Goal: Navigation & Orientation: Find specific page/section

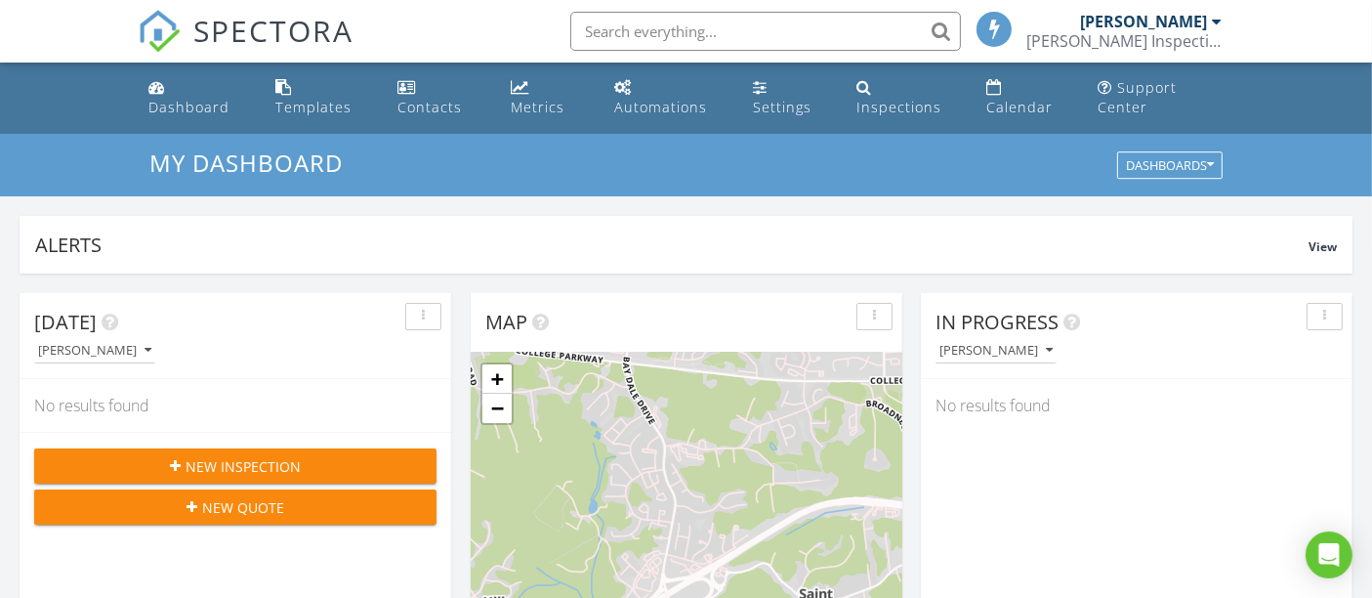
scroll to position [10, 9]
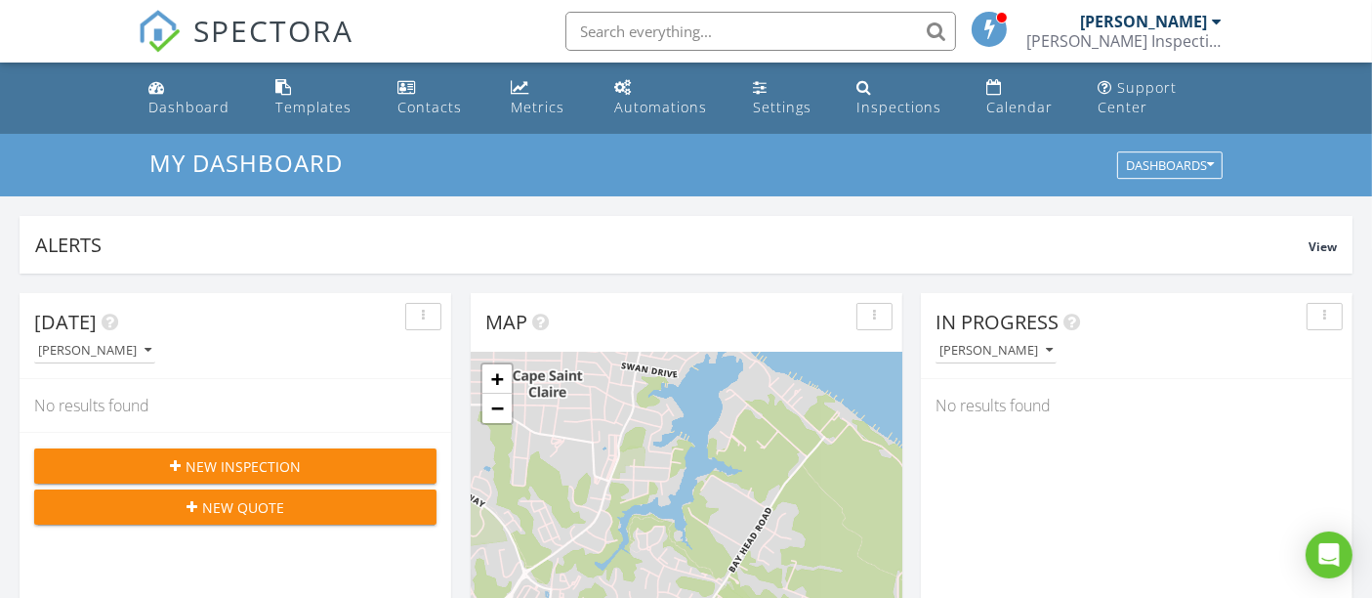
scroll to position [10, 9]
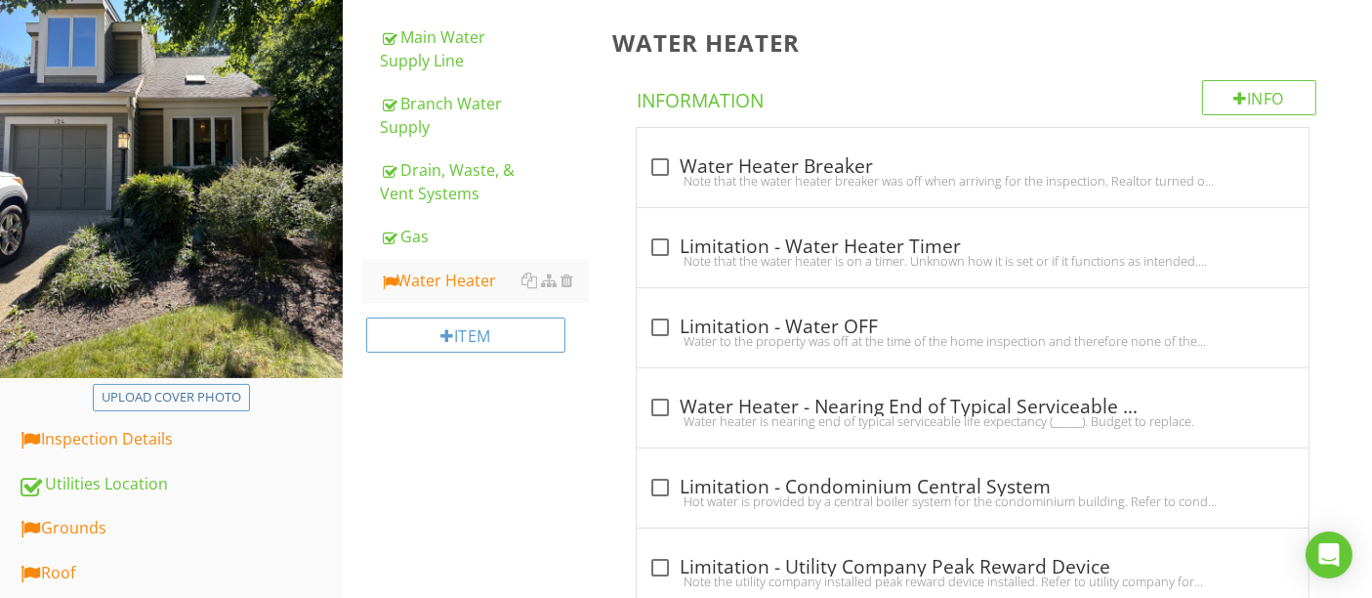
scroll to position [434, 0]
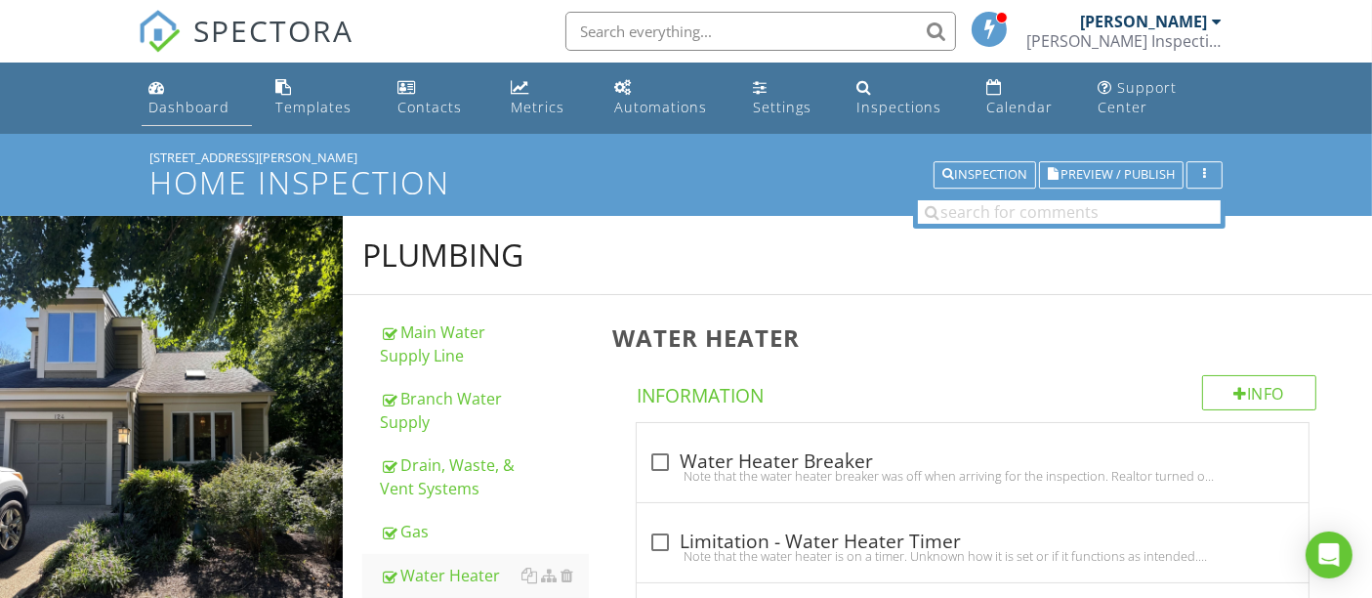
click at [161, 106] on div "Dashboard" at bounding box center [189, 107] width 81 height 19
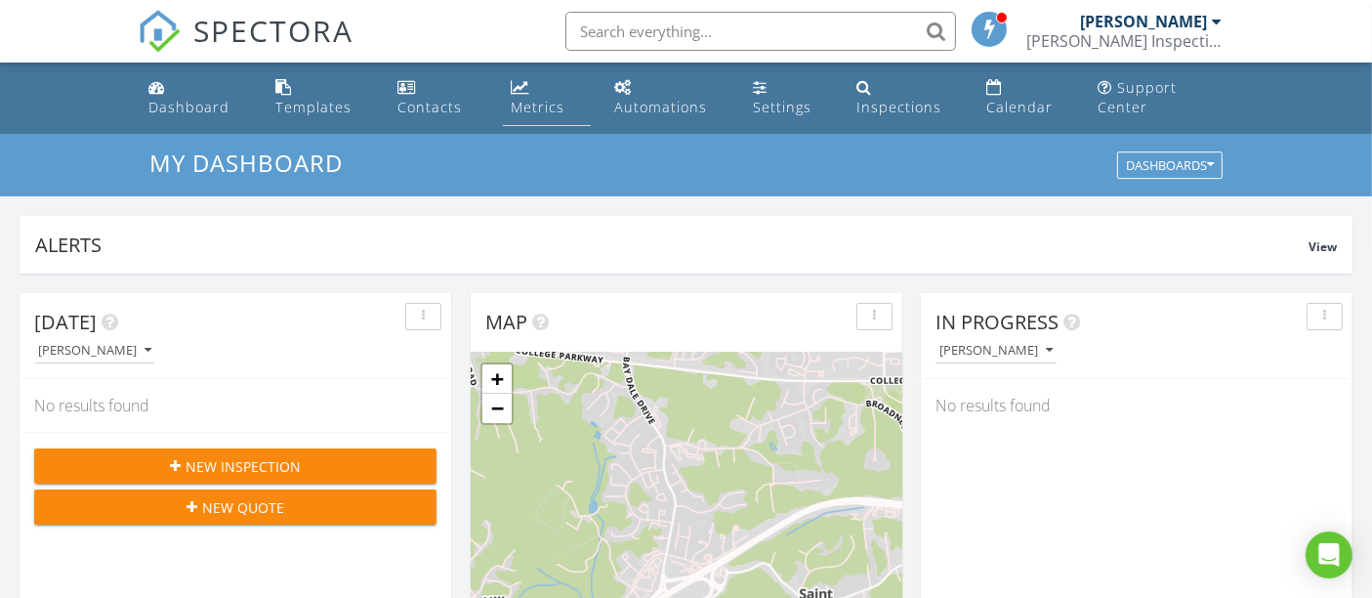
click at [521, 108] on div "Metrics" at bounding box center [538, 107] width 54 height 19
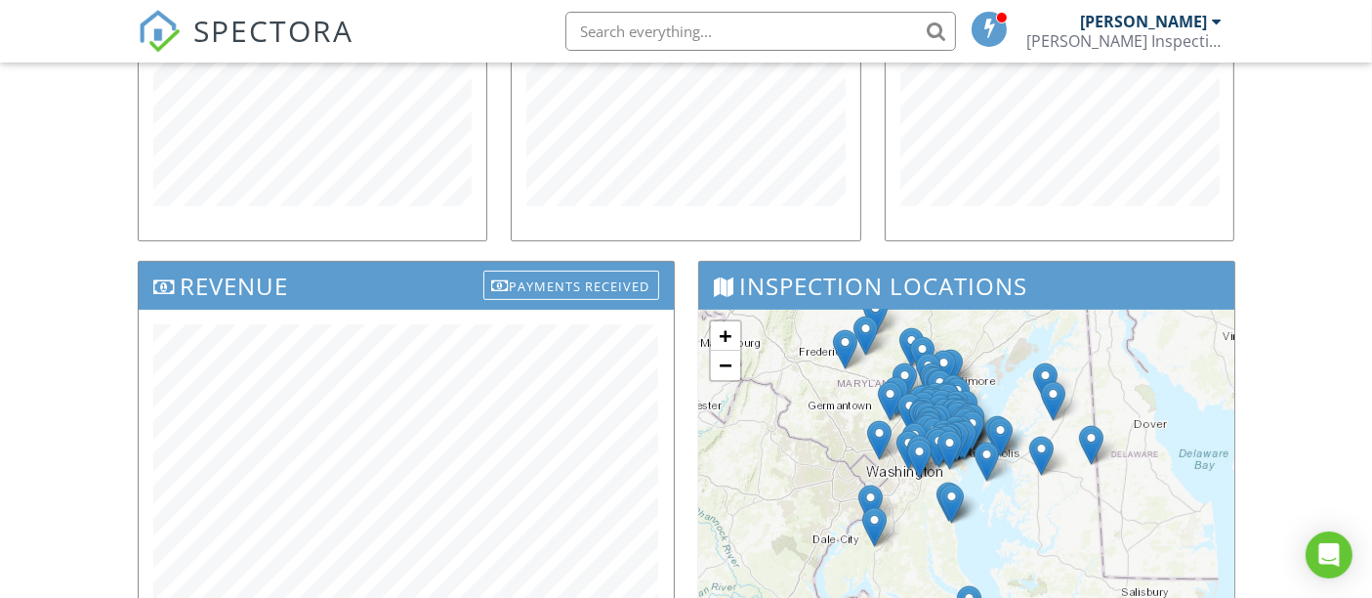
scroll to position [651, 0]
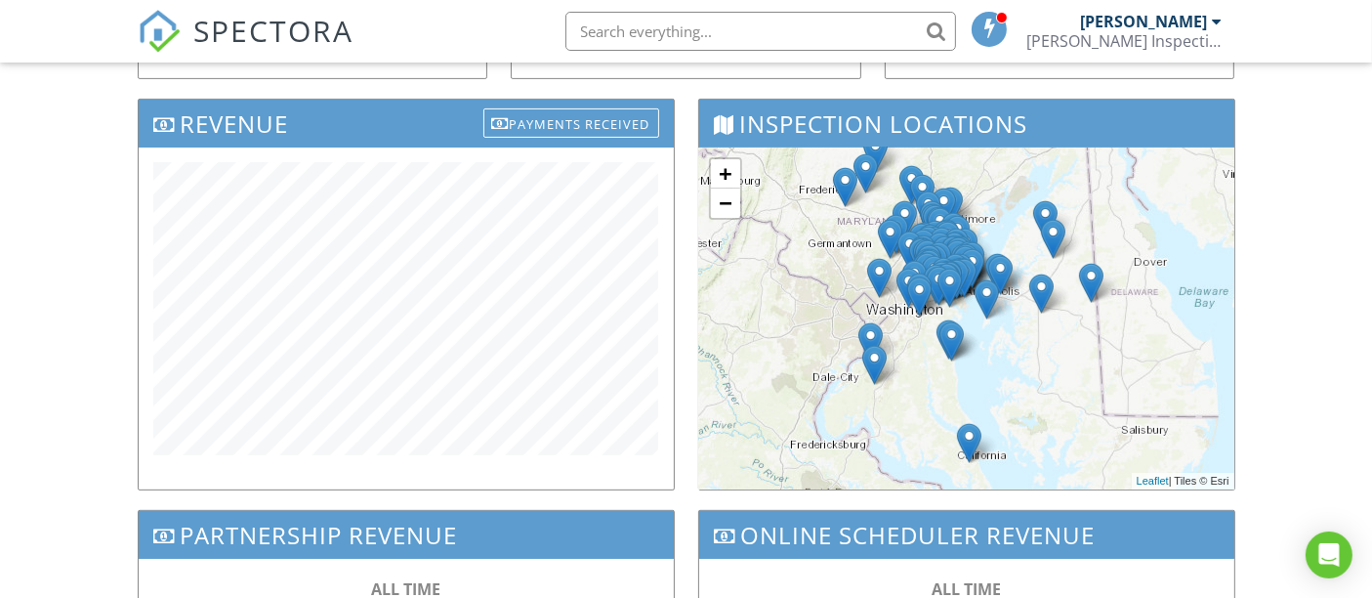
click at [966, 436] on img at bounding box center [969, 443] width 24 height 40
click at [970, 393] on link "Inspection Details" at bounding box center [969, 395] width 93 height 14
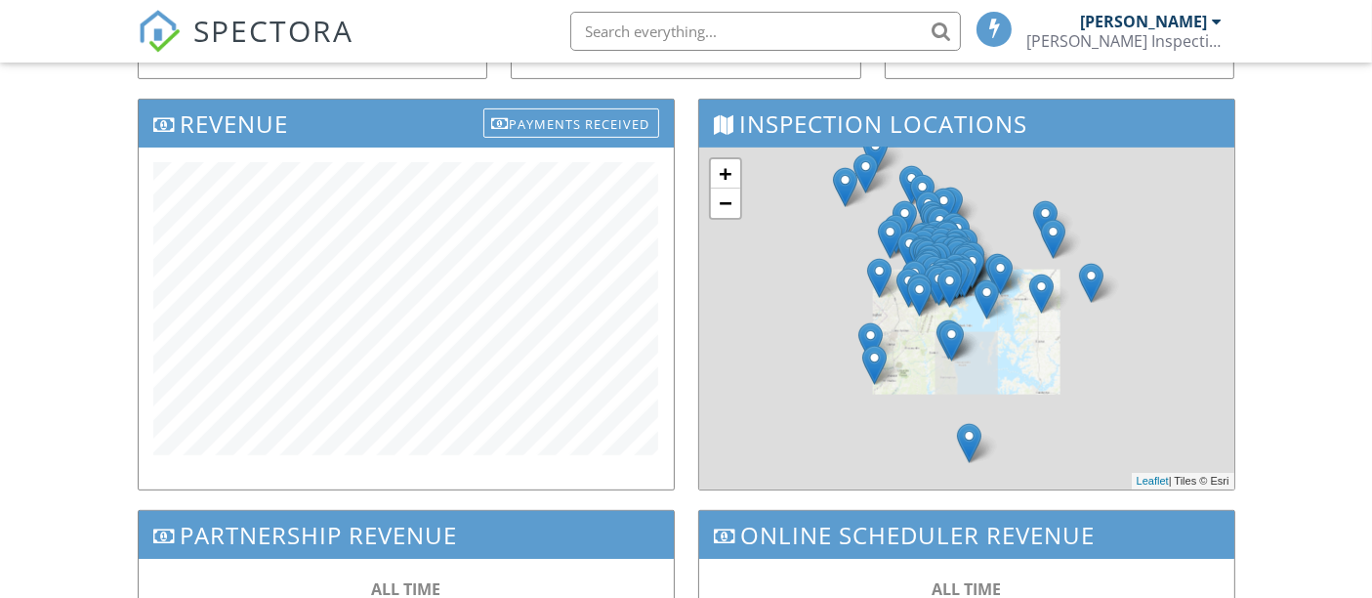
scroll to position [651, 0]
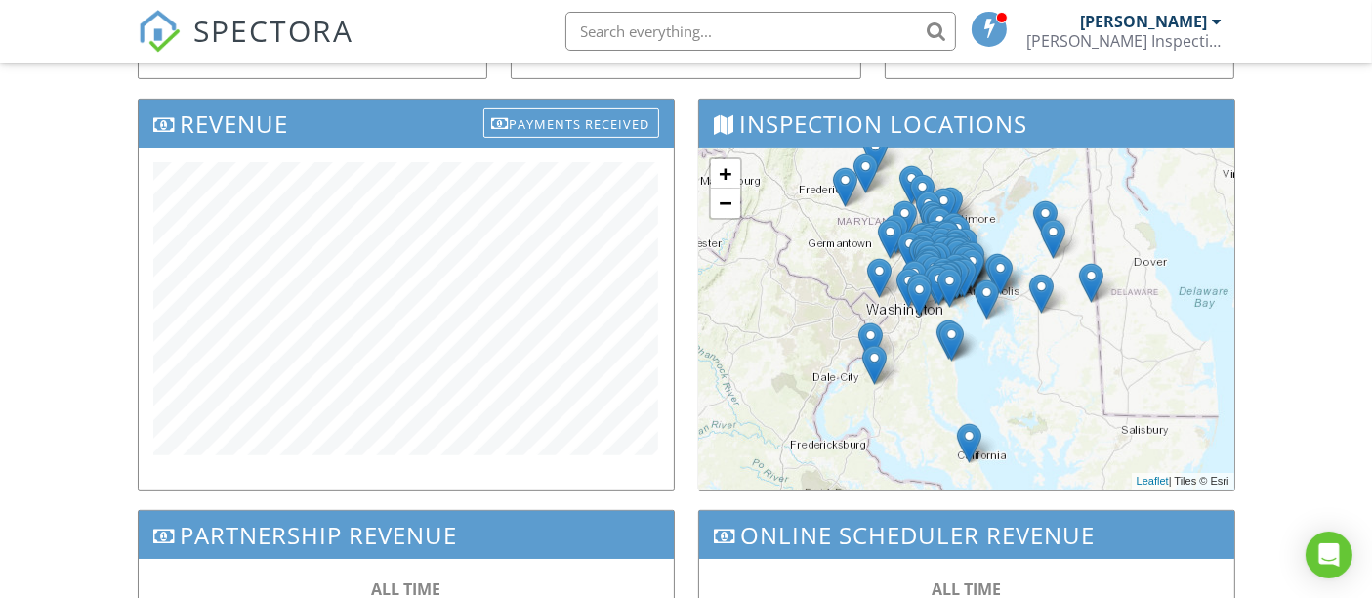
click at [1091, 272] on img at bounding box center [1091, 283] width 24 height 40
click at [1094, 232] on link "Inspection Details" at bounding box center [1091, 235] width 93 height 14
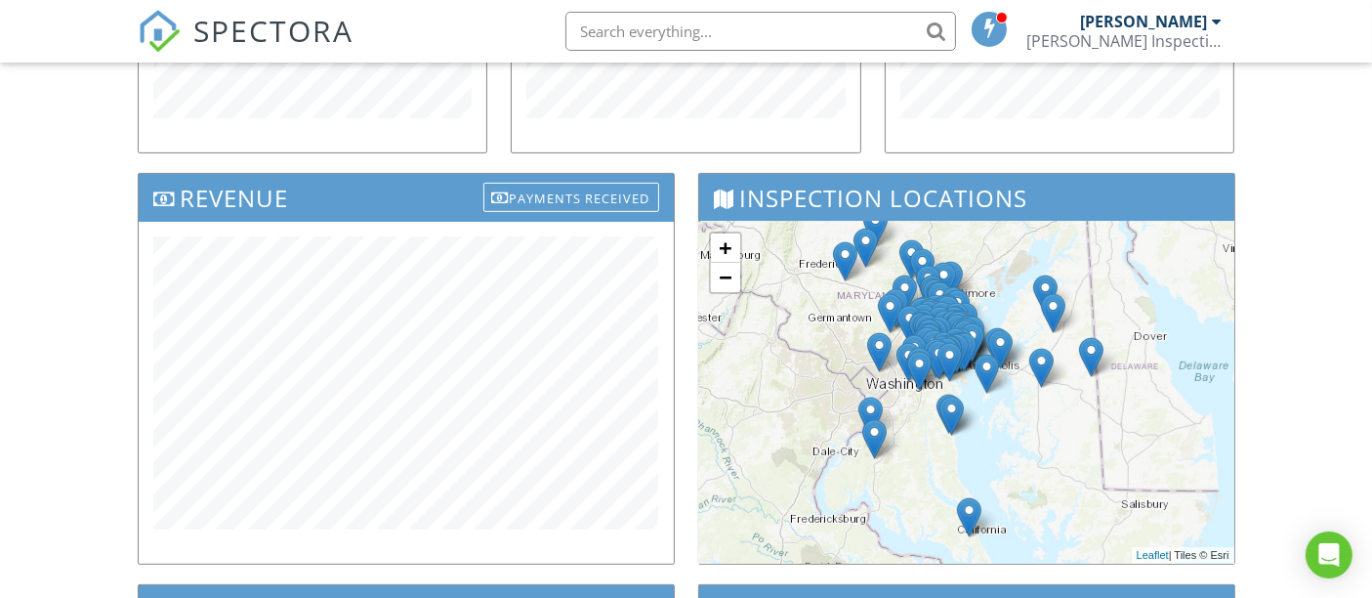
scroll to position [542, 0]
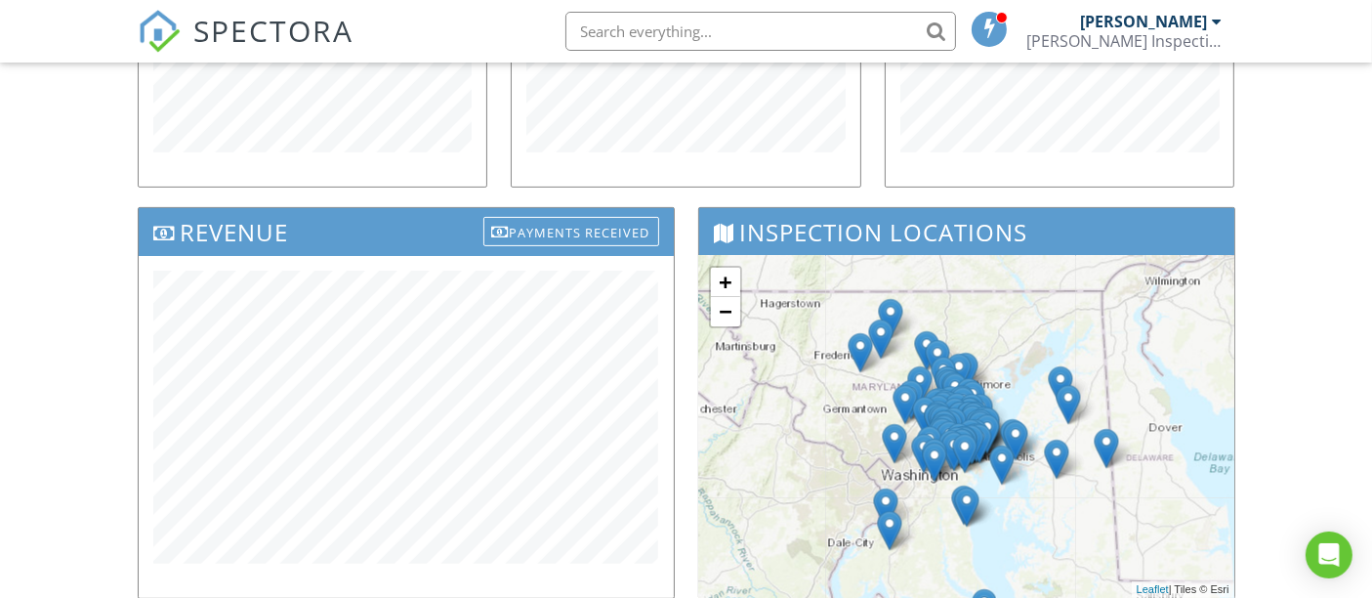
drag, startPoint x: 976, startPoint y: 318, endPoint x: 993, endPoint y: 383, distance: 66.8
click at [993, 383] on div "+ − Leaflet | Tiles © Esri" at bounding box center [966, 427] width 535 height 342
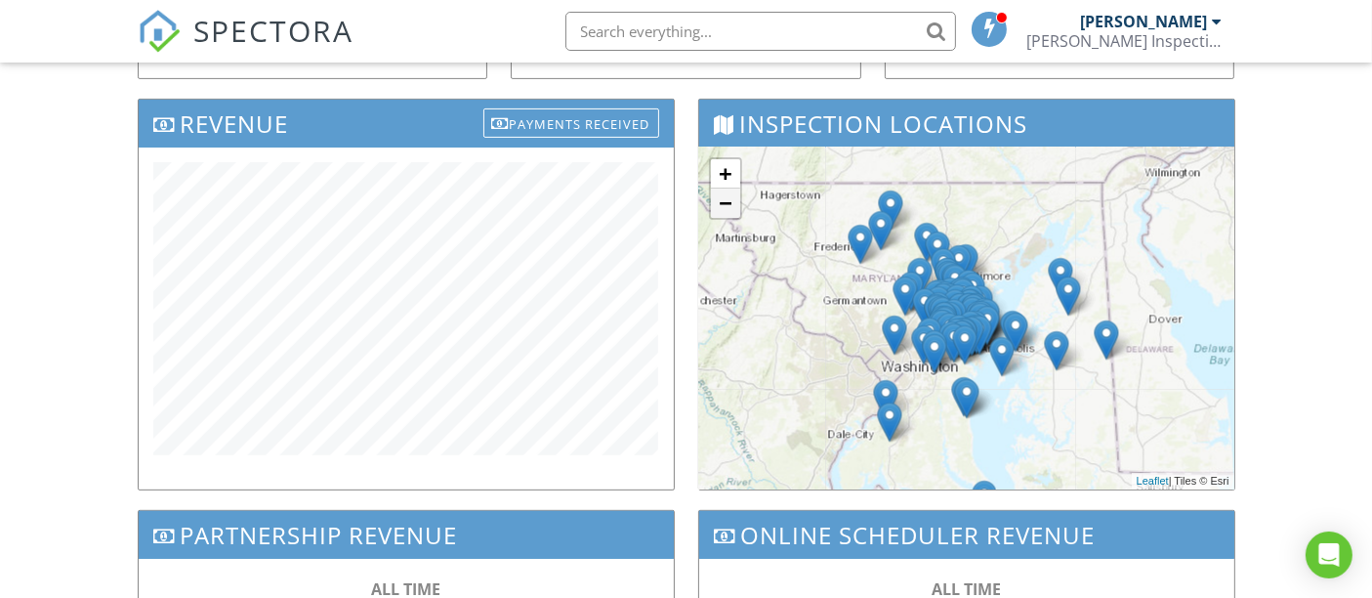
click at [723, 202] on link "−" at bounding box center [725, 203] width 29 height 29
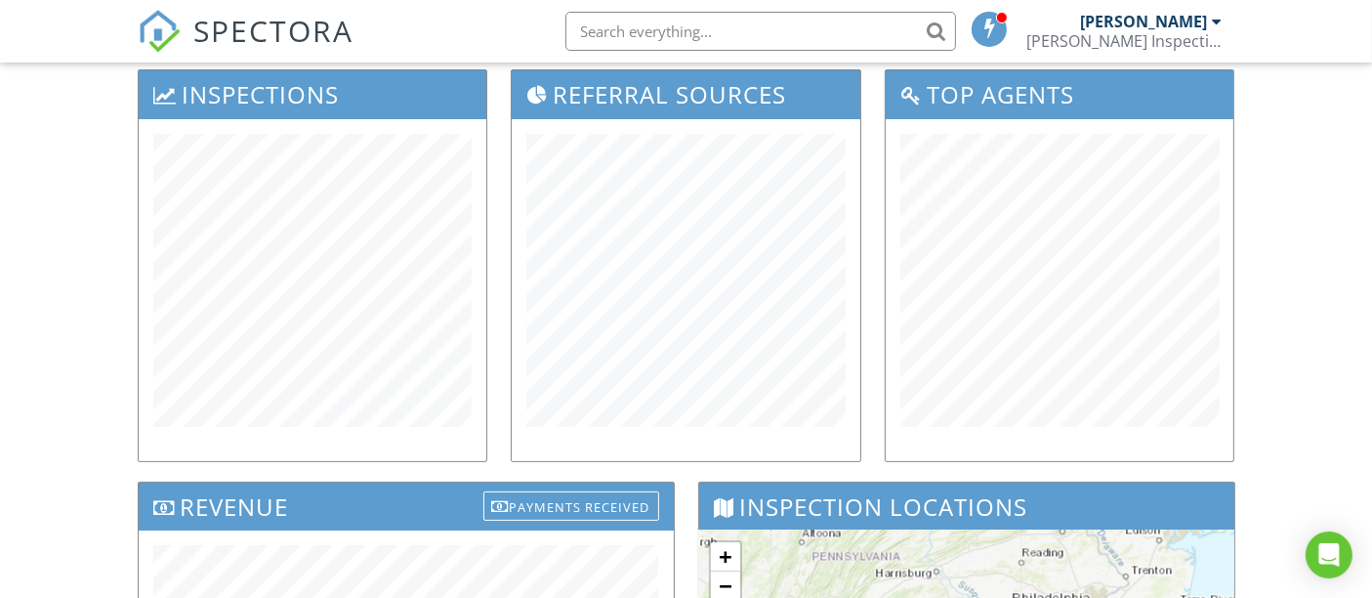
scroll to position [0, 0]
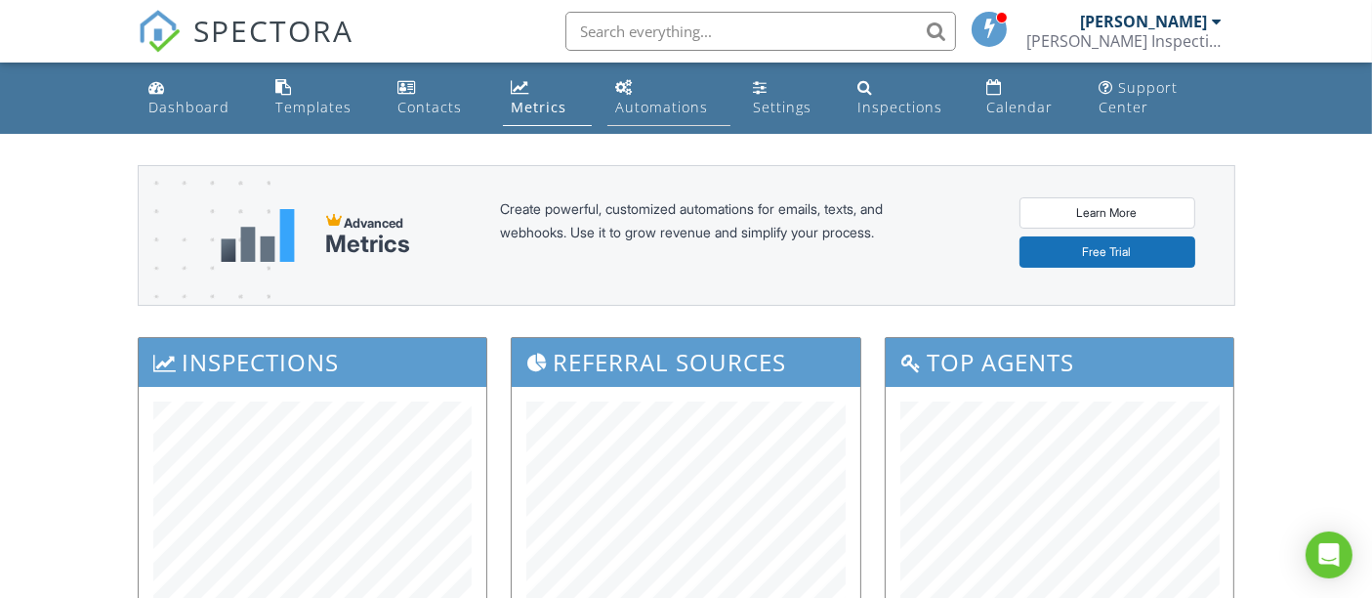
click at [647, 115] on div "Automations" at bounding box center [661, 107] width 93 height 19
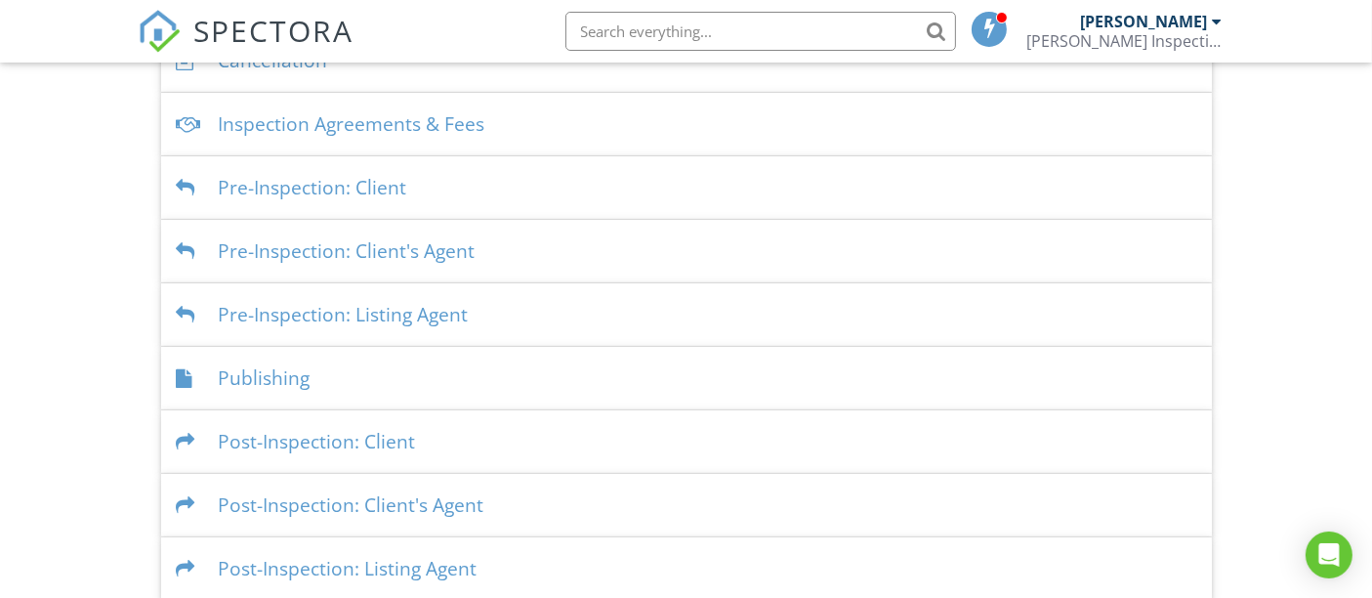
scroll to position [602, 0]
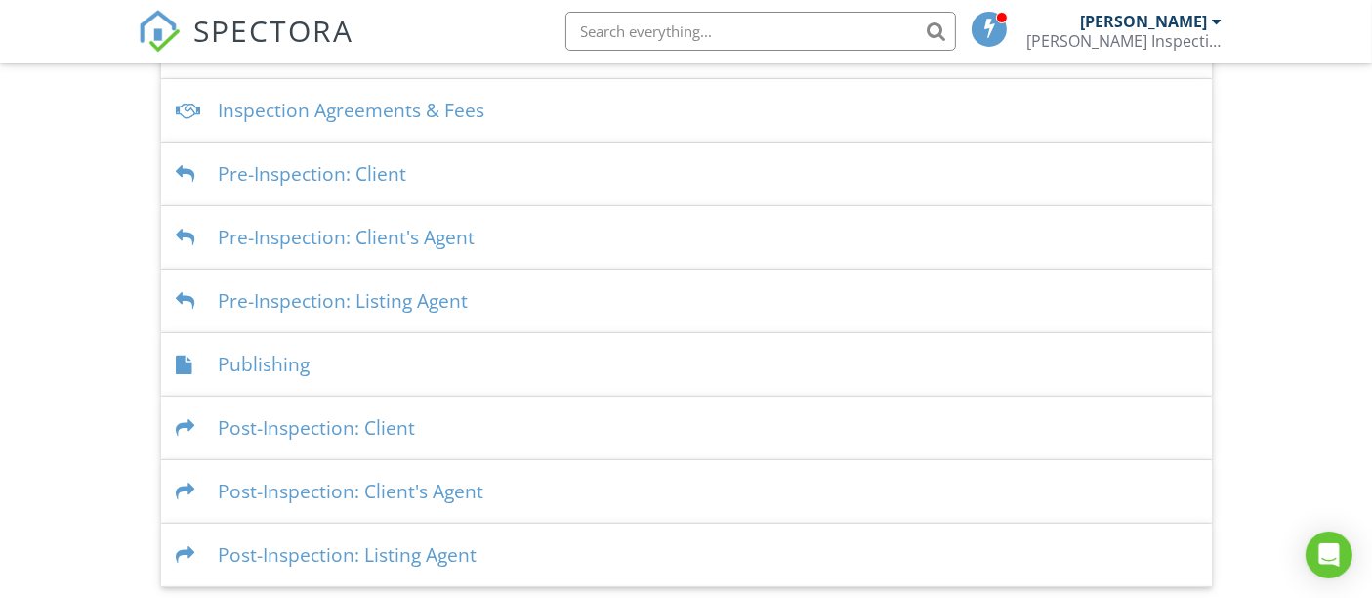
click at [292, 361] on div "Publishing" at bounding box center [686, 364] width 1051 height 63
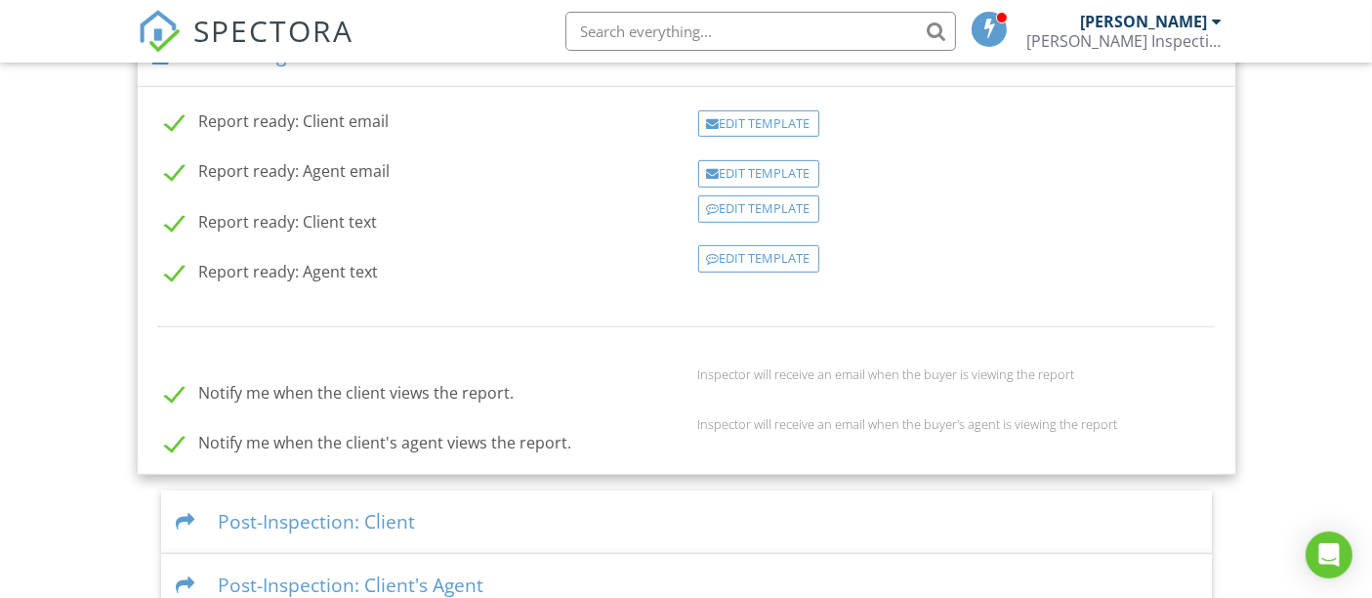
scroll to position [1016, 0]
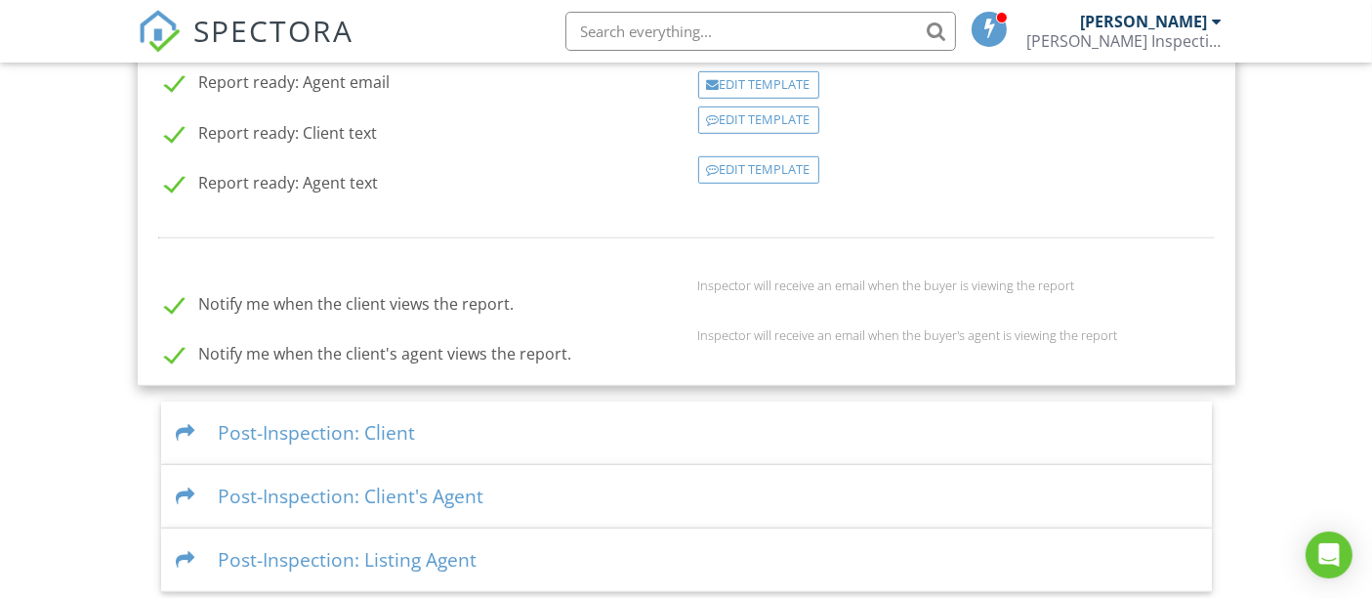
click at [569, 420] on div "Post-Inspection: Client" at bounding box center [686, 432] width 1051 height 63
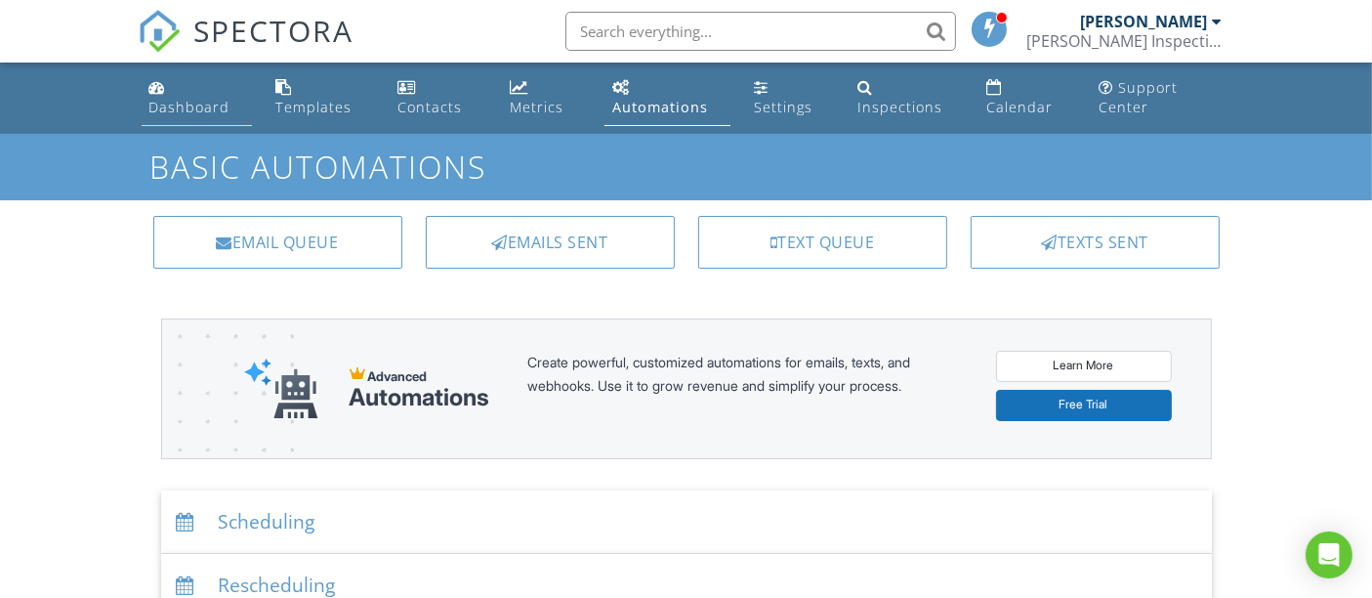
click at [202, 105] on div "Dashboard" at bounding box center [189, 107] width 81 height 19
